Goal: Task Accomplishment & Management: Manage account settings

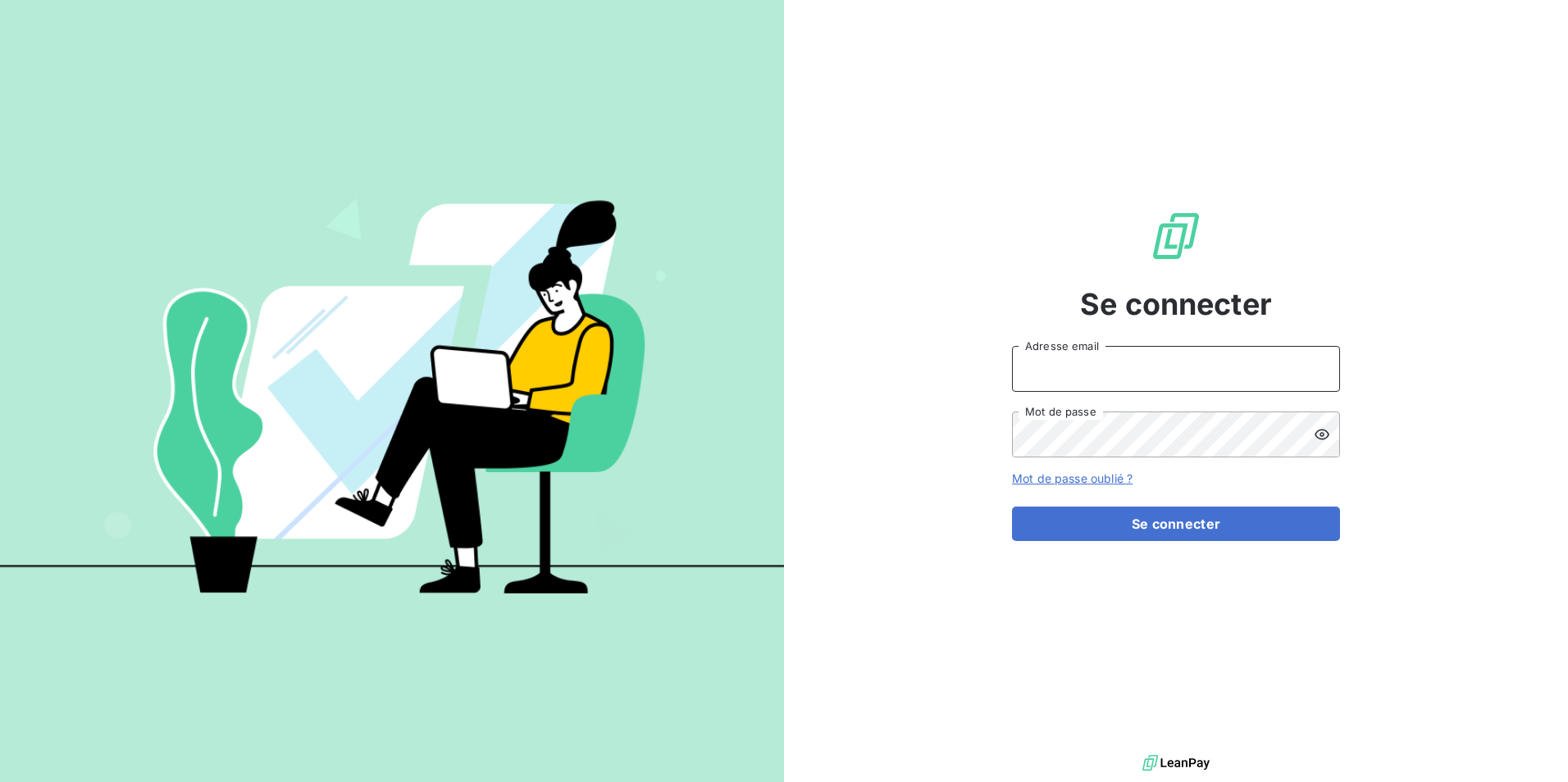
click at [1064, 383] on input "Adresse email" at bounding box center [1175, 369] width 328 height 46
type input "[PERSON_NAME][EMAIL_ADDRESS][DOMAIN_NAME]"
click at [1011, 506] on button "Se connecter" at bounding box center [1175, 523] width 328 height 35
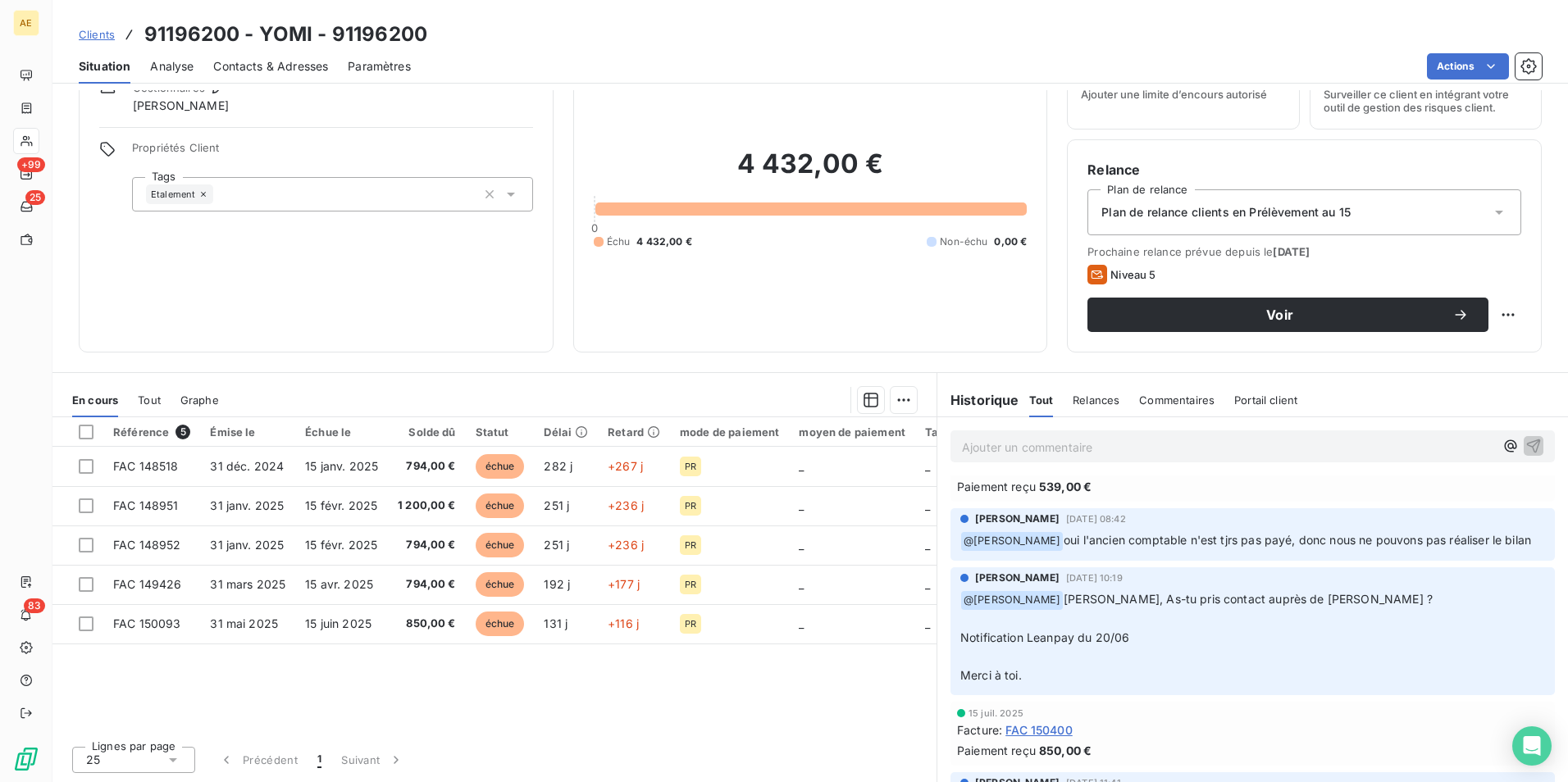
scroll to position [410, 0]
